Goal: Task Accomplishment & Management: Complete application form

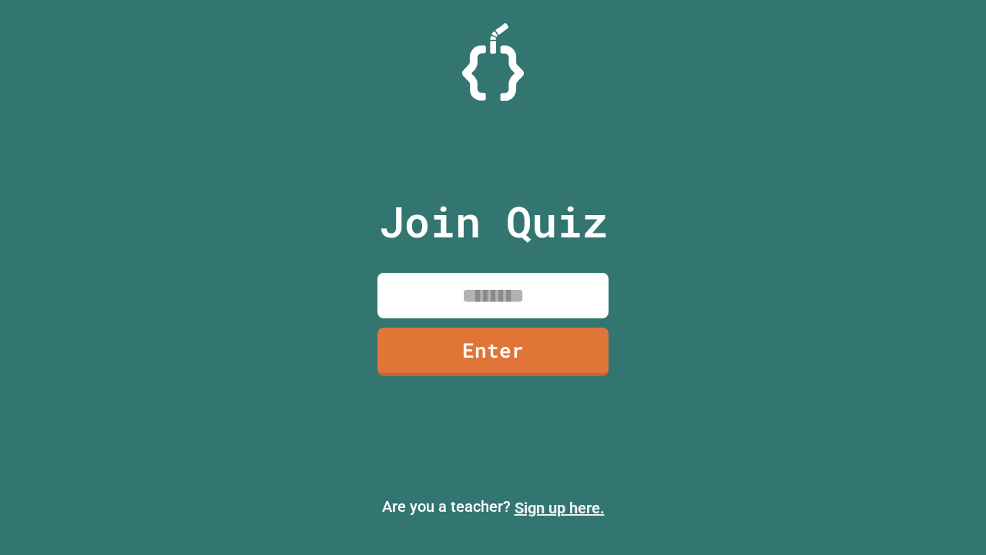
click at [559, 508] on link "Sign up here." at bounding box center [560, 507] width 90 height 18
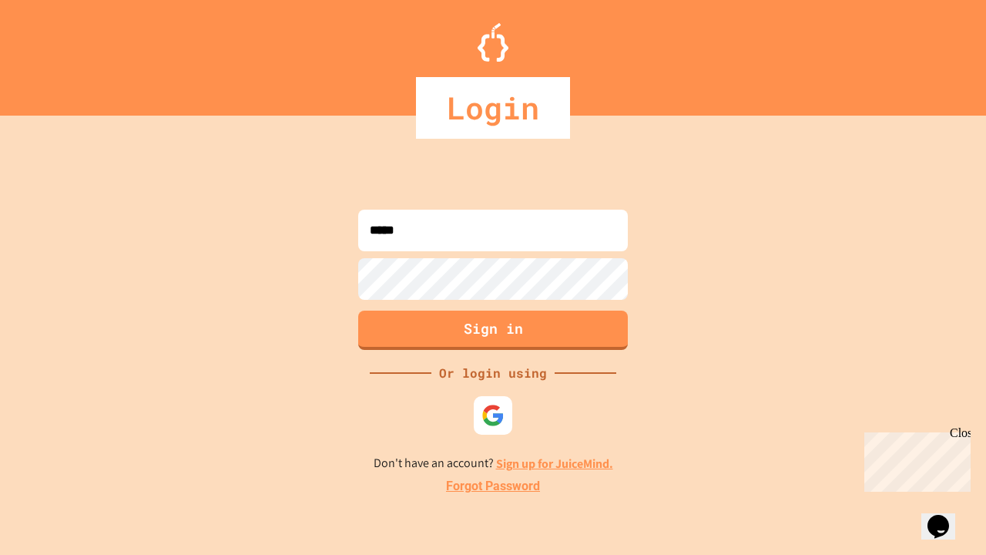
type input "*****"
